Goal: Check status: Check status

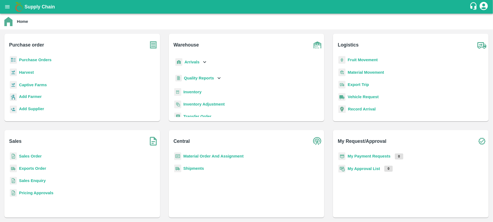
click at [23, 58] on b "Purchase Orders" at bounding box center [35, 60] width 33 height 4
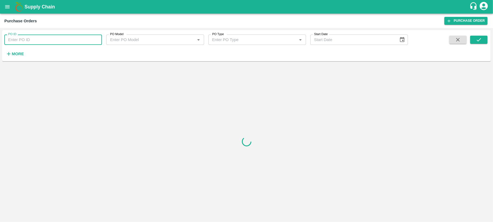
click at [38, 39] on input "PO ID" at bounding box center [52, 39] width 97 height 10
paste input "178814"
type input "178814"
click at [481, 41] on icon "submit" at bounding box center [479, 40] width 6 height 6
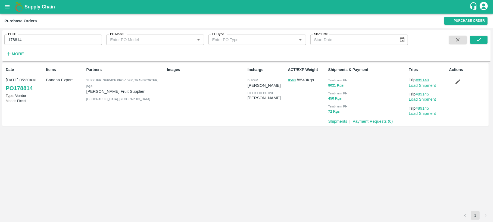
click at [424, 78] on link "#89140" at bounding box center [422, 80] width 14 height 4
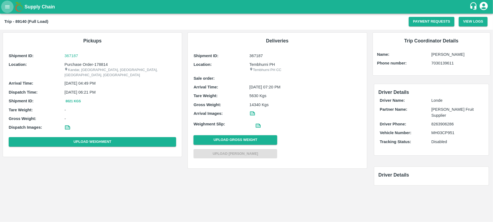
click at [7, 5] on icon "open drawer" at bounding box center [7, 6] width 5 height 3
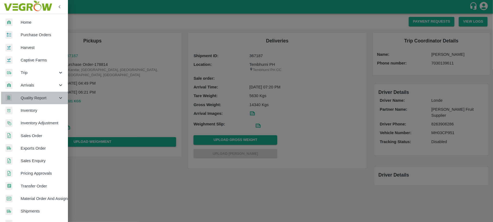
click at [50, 100] on span "Quality Report" at bounding box center [39, 98] width 37 height 6
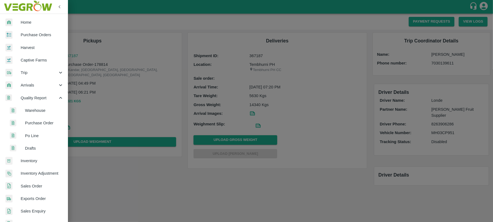
click at [43, 109] on span "Warehouse" at bounding box center [44, 110] width 39 height 6
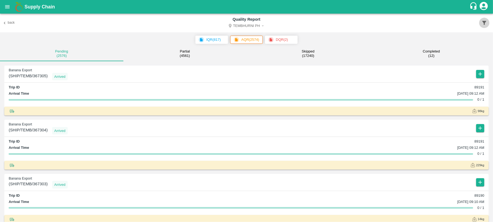
click at [486, 20] on icon "button" at bounding box center [484, 23] width 6 height 6
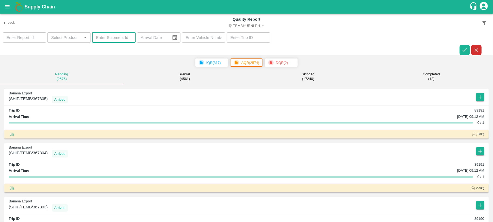
click at [117, 35] on input "number" at bounding box center [113, 37] width 43 height 10
paste input "366016"
type input "366016"
click at [464, 47] on button "button" at bounding box center [464, 50] width 10 height 10
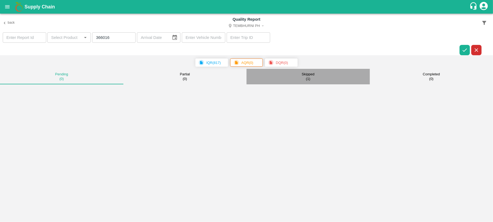
click at [313, 74] on p "Skipped" at bounding box center [307, 74] width 13 height 4
